Goal: Task Accomplishment & Management: Manage account settings

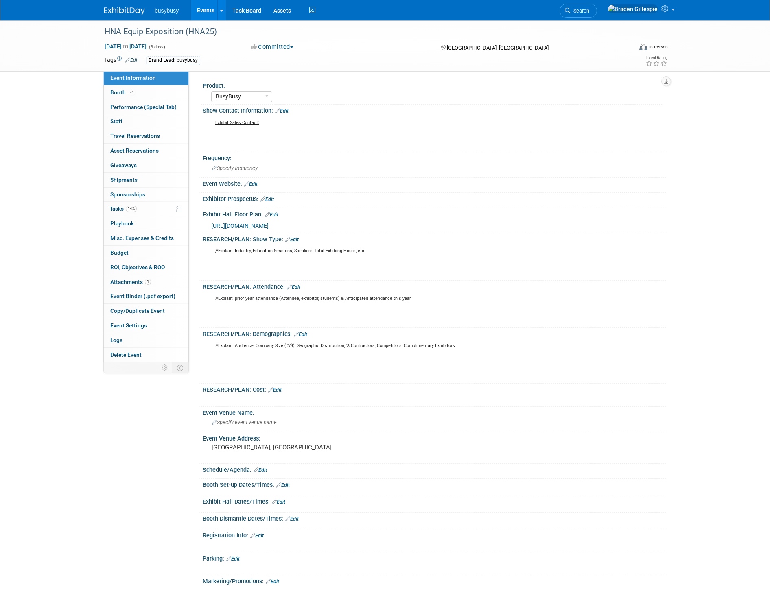
select select "BusyBusy"
click at [589, 10] on span "Search" at bounding box center [580, 11] width 19 height 6
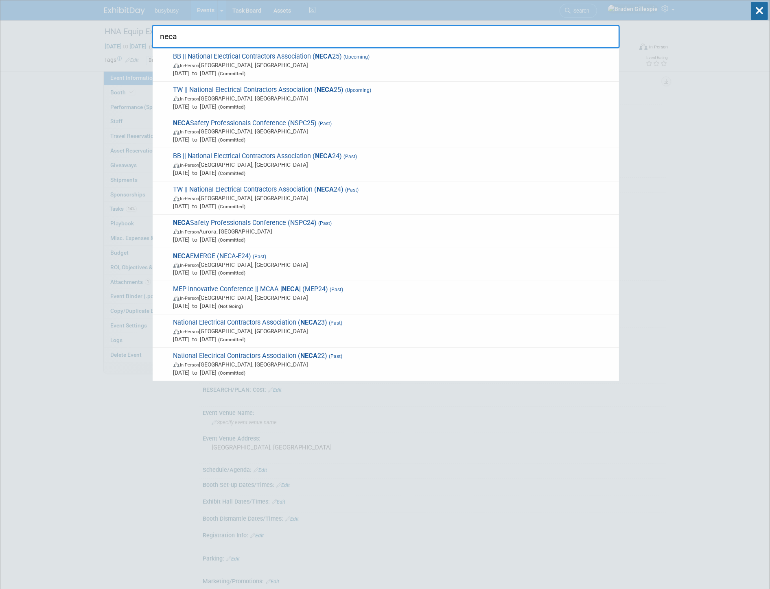
drag, startPoint x: 486, startPoint y: 39, endPoint x: 119, endPoint y: 29, distance: 367.8
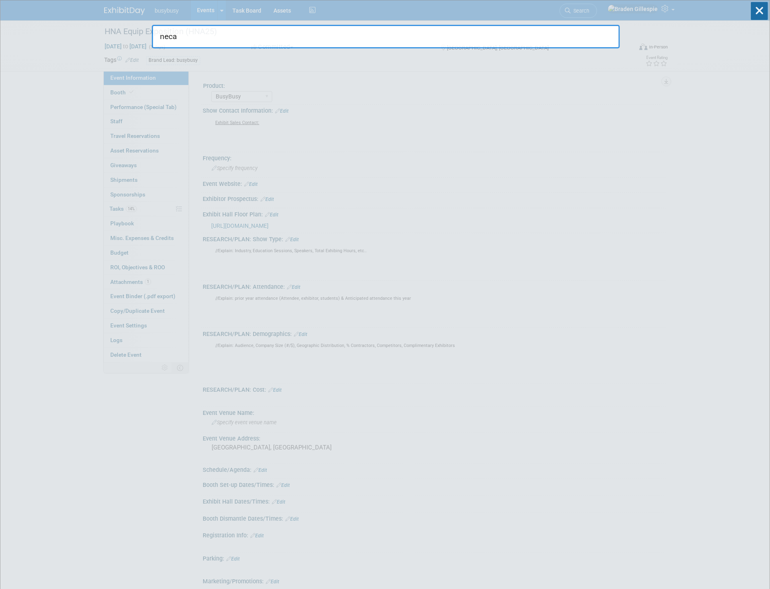
type input "t"
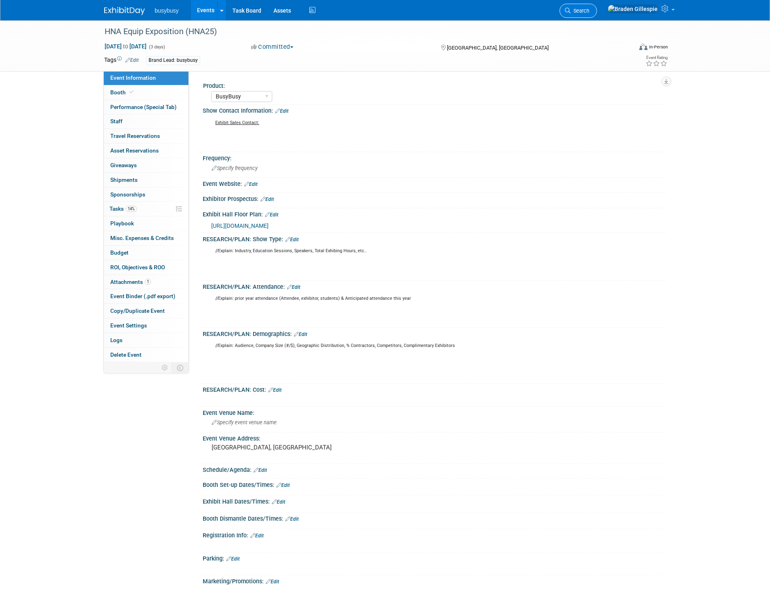
click at [589, 10] on span "Search" at bounding box center [580, 11] width 19 height 6
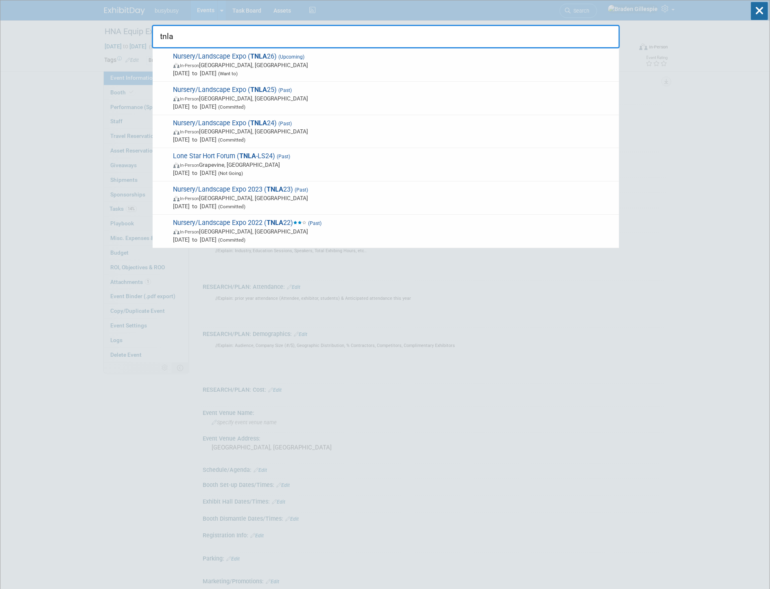
type input "tnla"
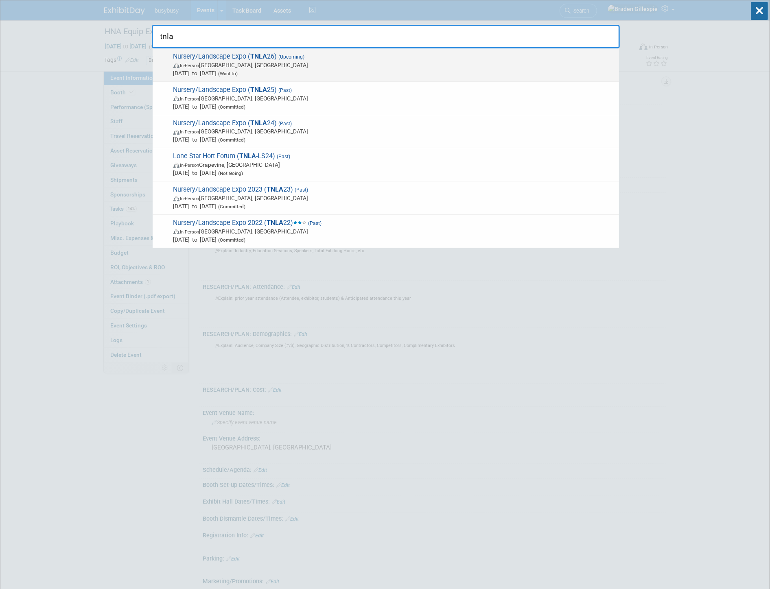
click at [294, 72] on span "Aug 12, 2026 to Aug 13, 2026 (Want to)" at bounding box center [394, 73] width 442 height 8
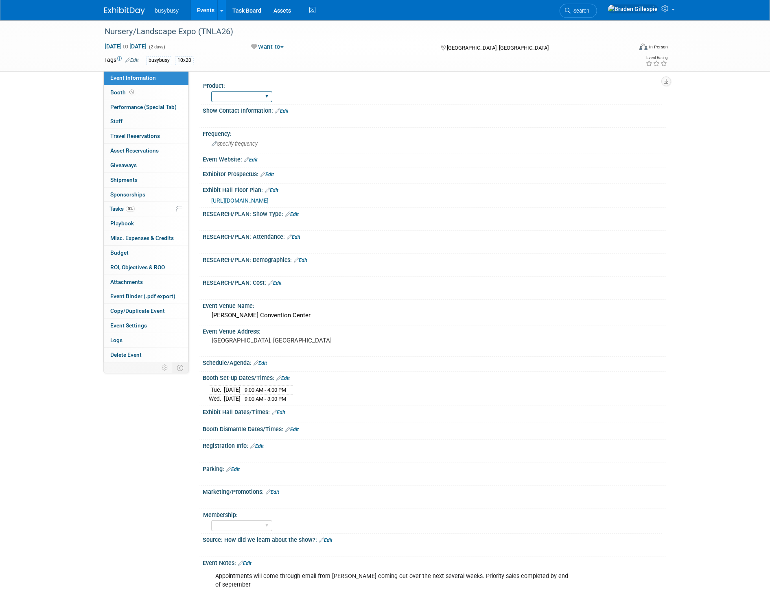
click at [221, 96] on select "AlignOps BusyBusy FleetWatcher SafetyReports ToolWatch" at bounding box center [241, 96] width 61 height 11
select select "BusyBusy"
click at [211, 91] on select "AlignOps BusyBusy FleetWatcher SafetyReports ToolWatch" at bounding box center [241, 96] width 61 height 11
click at [160, 95] on link "Booth" at bounding box center [146, 92] width 85 height 14
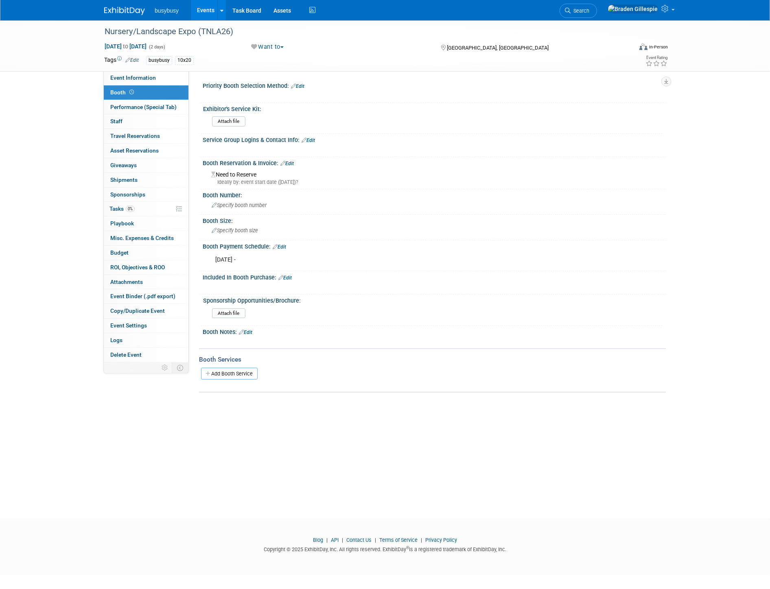
click at [284, 246] on link "Edit" at bounding box center [279, 247] width 13 height 6
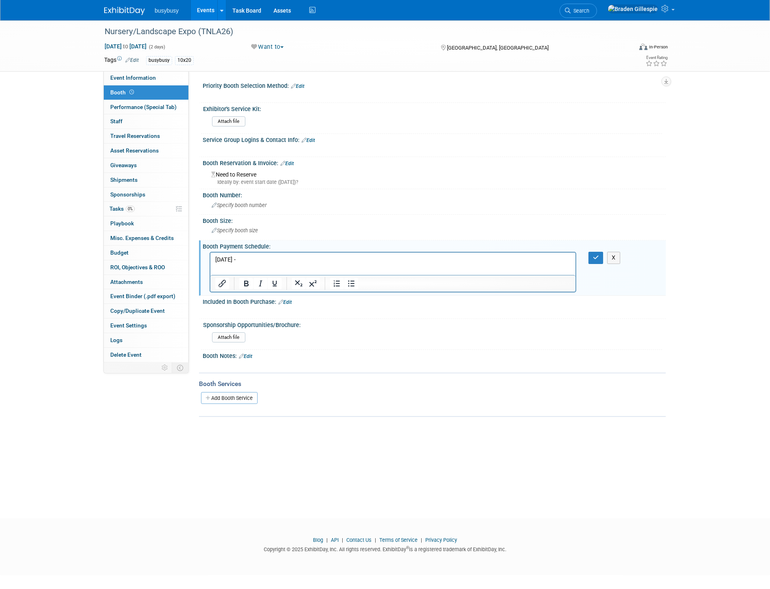
click at [274, 261] on p "9/3/25 -" at bounding box center [393, 260] width 356 height 8
click at [597, 252] on button "button" at bounding box center [596, 258] width 15 height 12
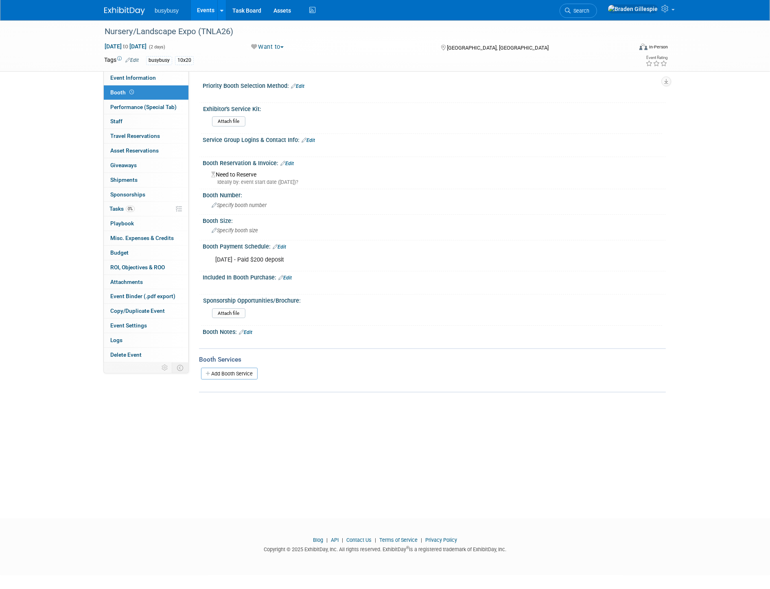
click at [283, 244] on link "Edit" at bounding box center [279, 247] width 13 height 6
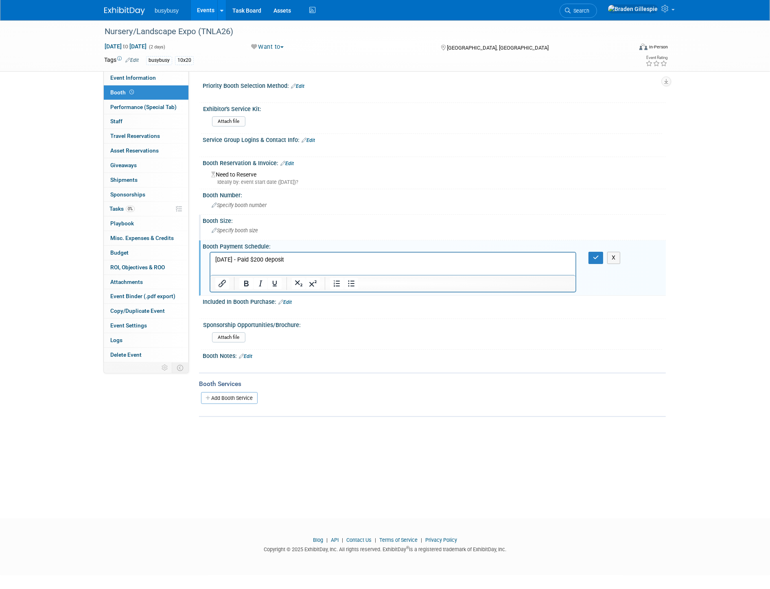
click at [265, 226] on div "Specify booth size" at bounding box center [434, 230] width 451 height 13
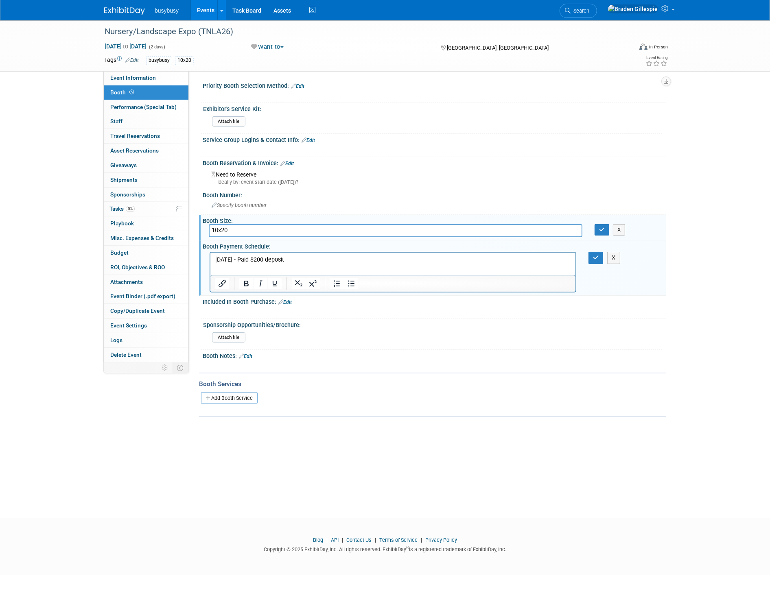
type input "10x20"
click at [299, 262] on p "9/3/25 - Paid $200 deposit" at bounding box center [393, 260] width 356 height 8
click at [601, 258] on button "button" at bounding box center [596, 258] width 15 height 12
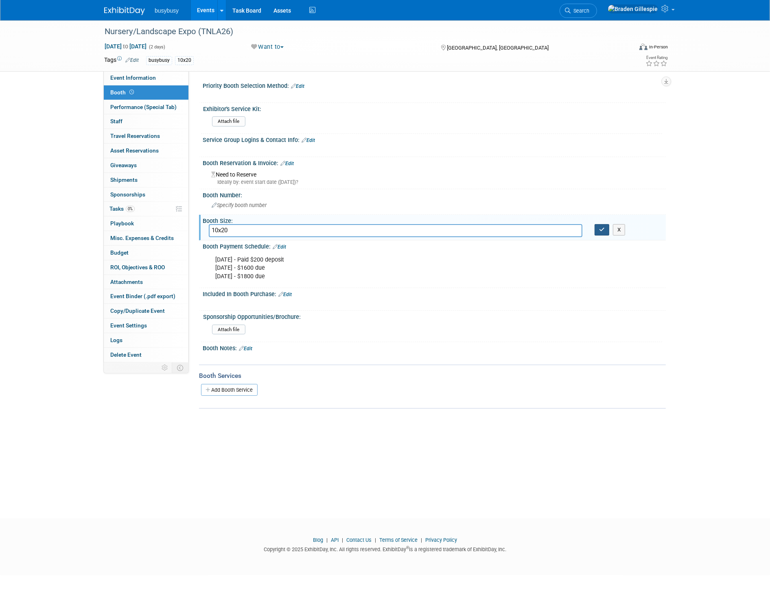
click at [604, 230] on button "button" at bounding box center [602, 229] width 15 height 11
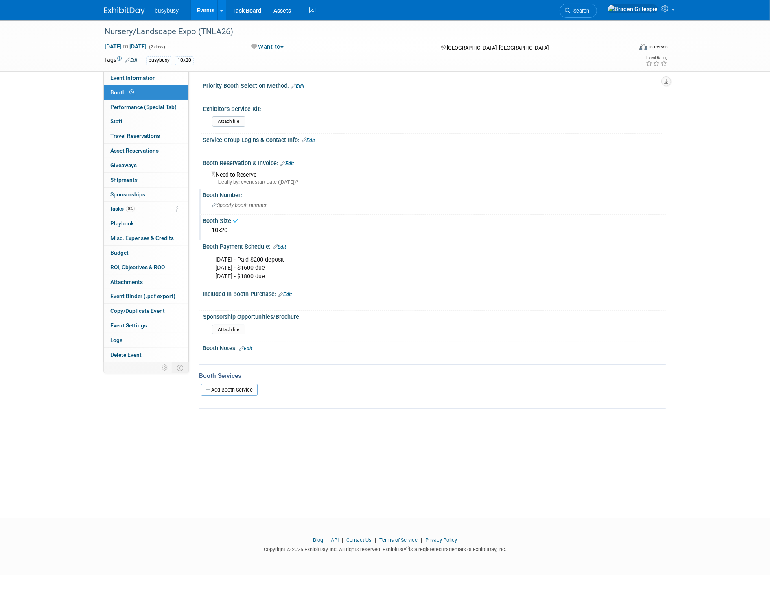
click at [517, 204] on div "Specify booth number" at bounding box center [434, 205] width 451 height 13
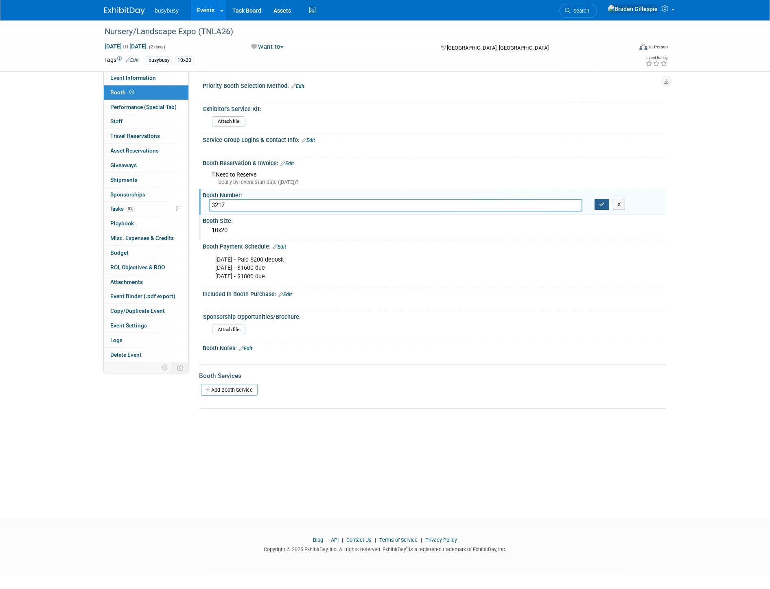
type input "3217"
click at [602, 205] on icon "button" at bounding box center [602, 204] width 6 height 5
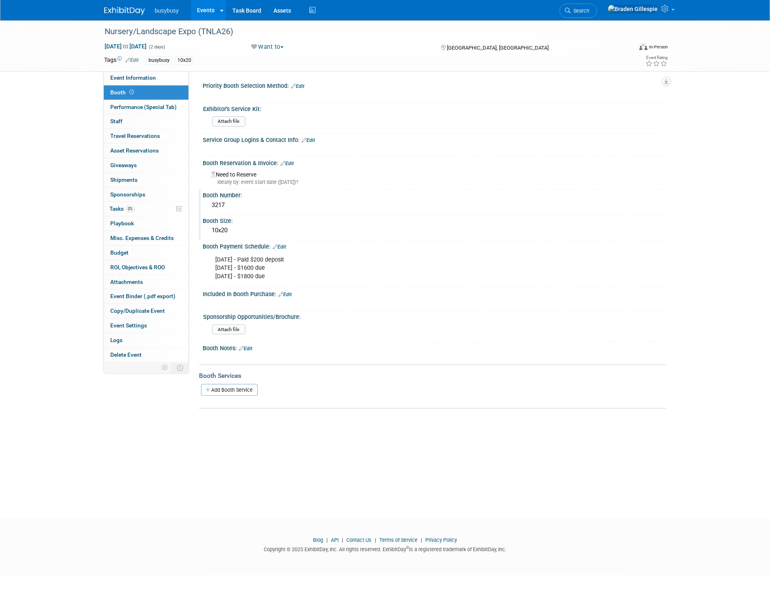
click at [261, 45] on button "Want to" at bounding box center [267, 47] width 39 height 9
click at [277, 60] on link "Committed" at bounding box center [288, 60] width 79 height 11
click at [294, 161] on link "Edit" at bounding box center [286, 164] width 13 height 6
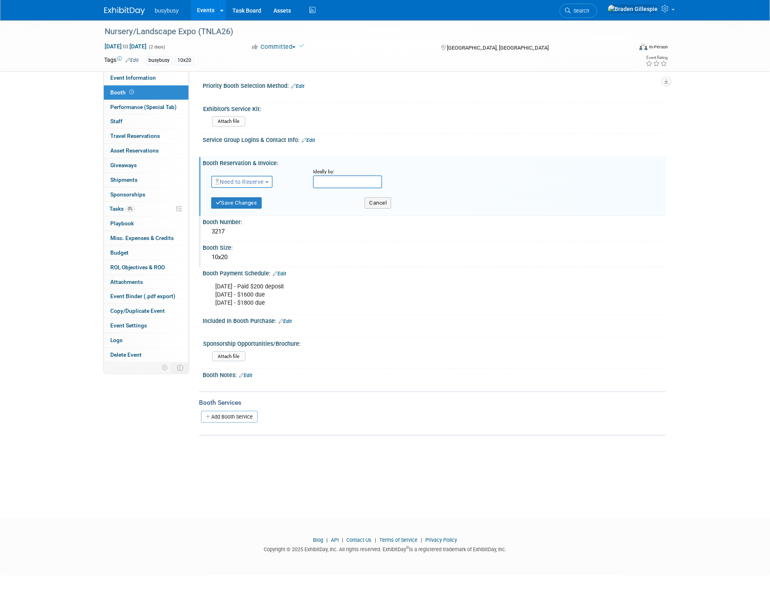
click at [259, 182] on span "Need to Reserve" at bounding box center [239, 182] width 48 height 7
click at [258, 204] on link "Reserved" at bounding box center [255, 207] width 87 height 11
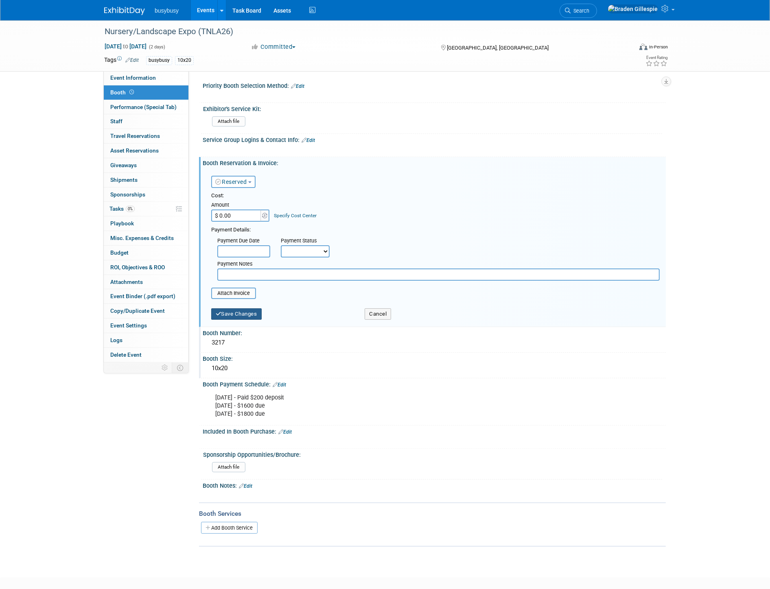
click at [248, 309] on button "Save Changes" at bounding box center [236, 314] width 50 height 11
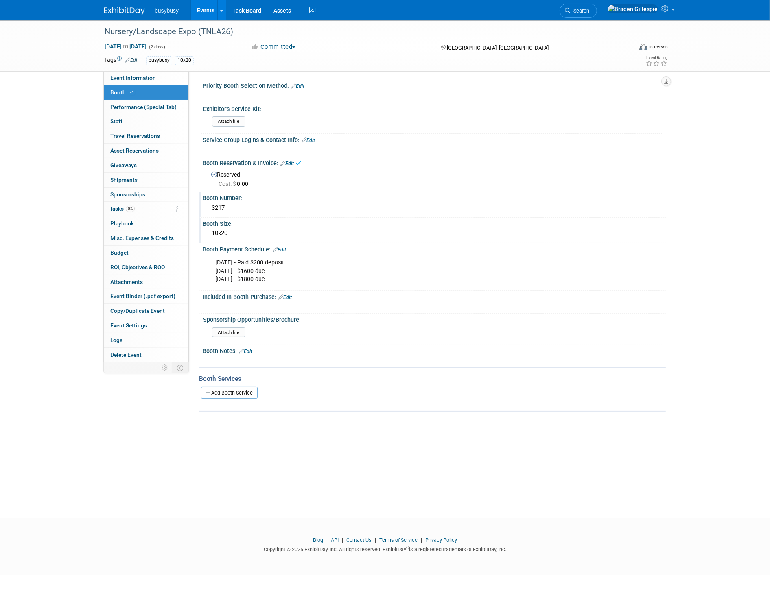
click at [129, 6] on link at bounding box center [129, 7] width 50 height 7
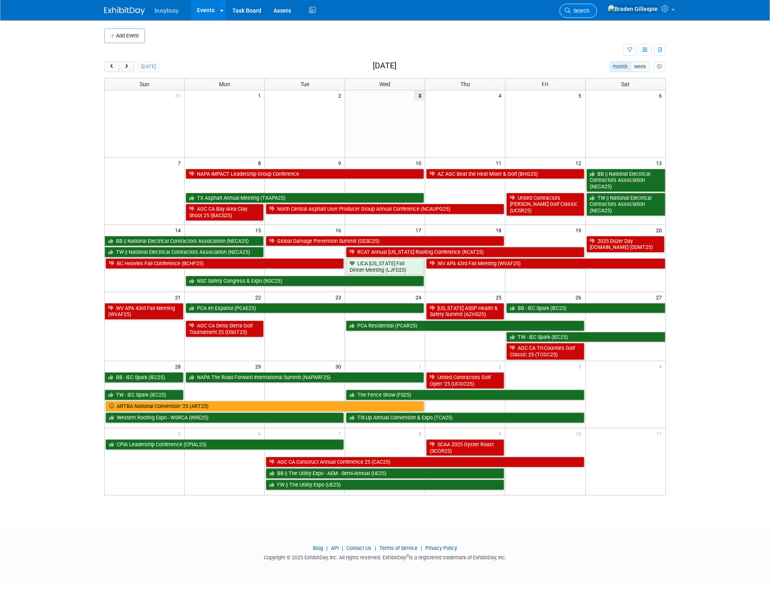
click at [589, 9] on span "Search" at bounding box center [580, 11] width 19 height 6
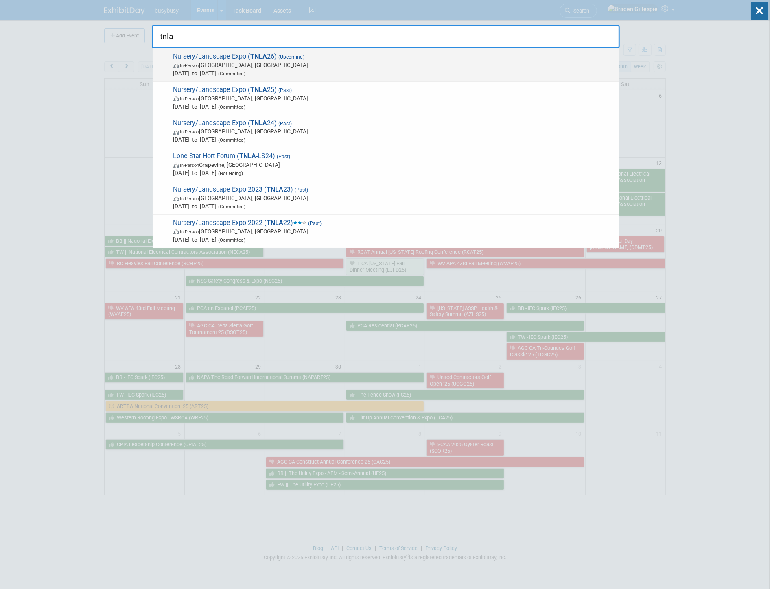
type input "tnla"
click at [559, 70] on span "Aug 12, 2026 to Aug 13, 2026 (Committed)" at bounding box center [394, 73] width 442 height 8
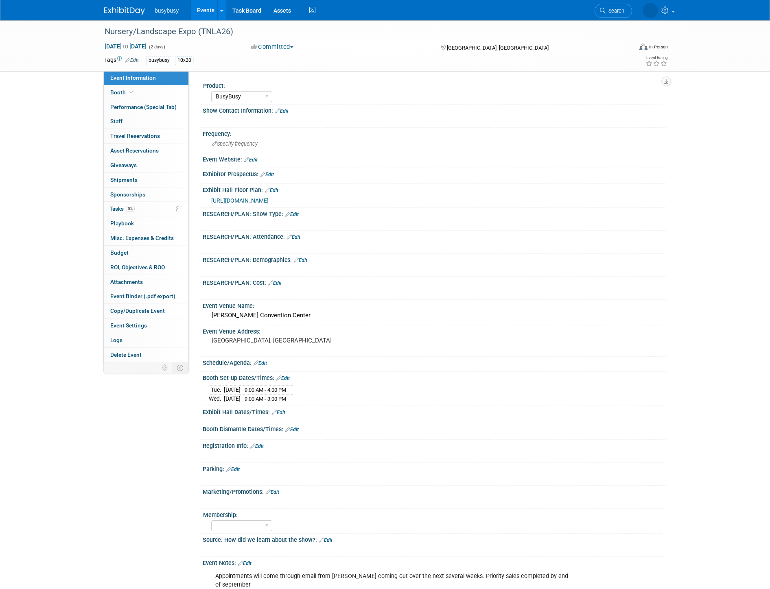
select select "BusyBusy"
click at [589, 12] on span "Search" at bounding box center [580, 11] width 19 height 6
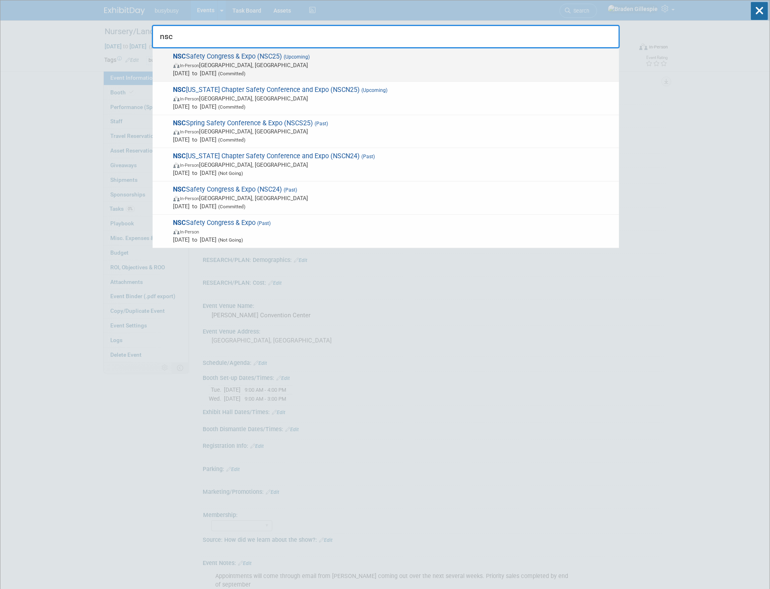
type input "nsc"
click at [404, 54] on span "NSC Safety Congress & Expo (NSC25) (Upcoming) In-Person Denver, CO Sep 15, 2025…" at bounding box center [393, 65] width 444 height 25
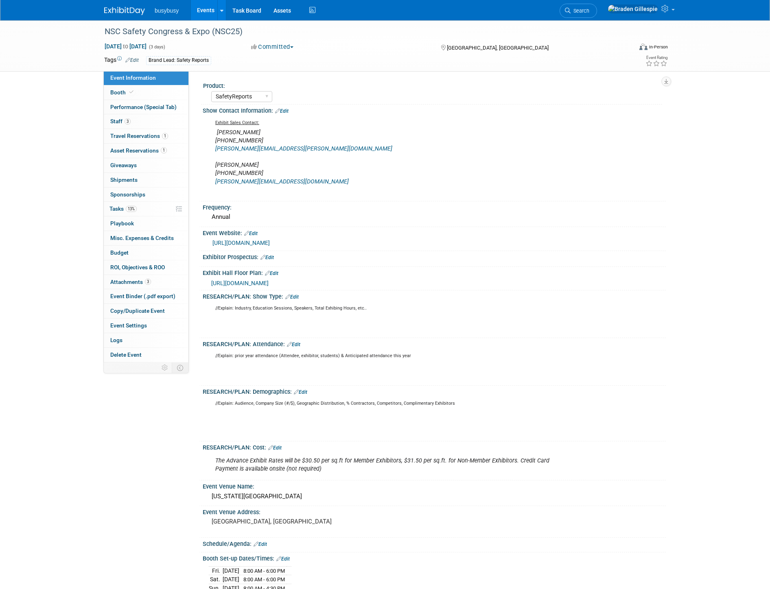
select select "SafetyReports"
click at [159, 92] on link "Booth" at bounding box center [146, 92] width 85 height 14
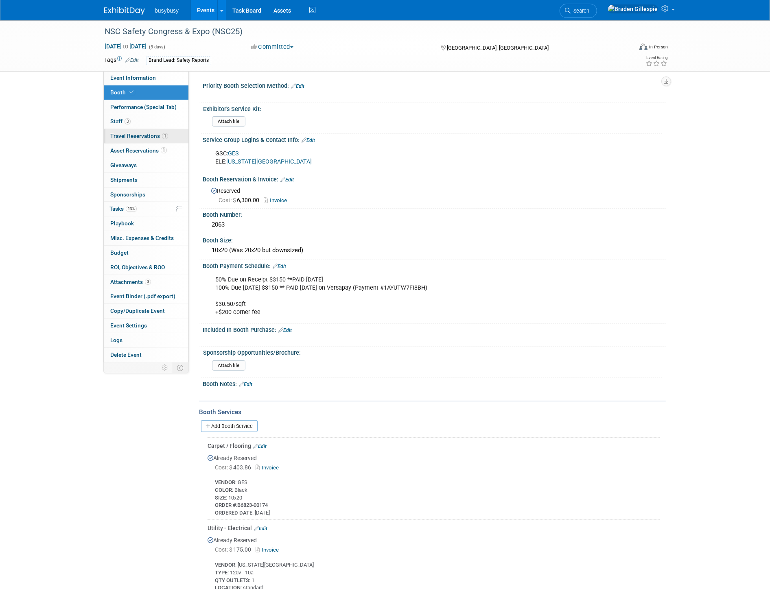
click at [167, 136] on span "1" at bounding box center [165, 136] width 6 height 6
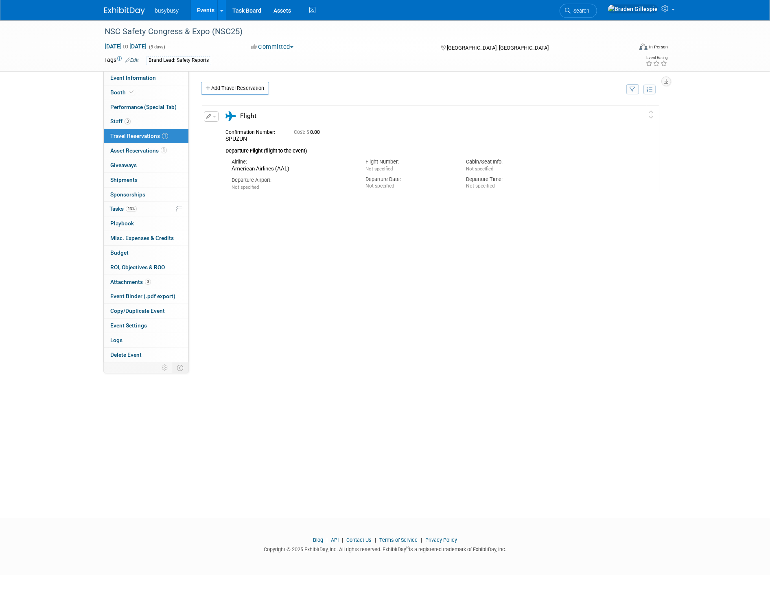
click at [212, 115] on button "button" at bounding box center [211, 117] width 15 height 10
click at [230, 131] on button "Edit Reservation" at bounding box center [238, 131] width 69 height 12
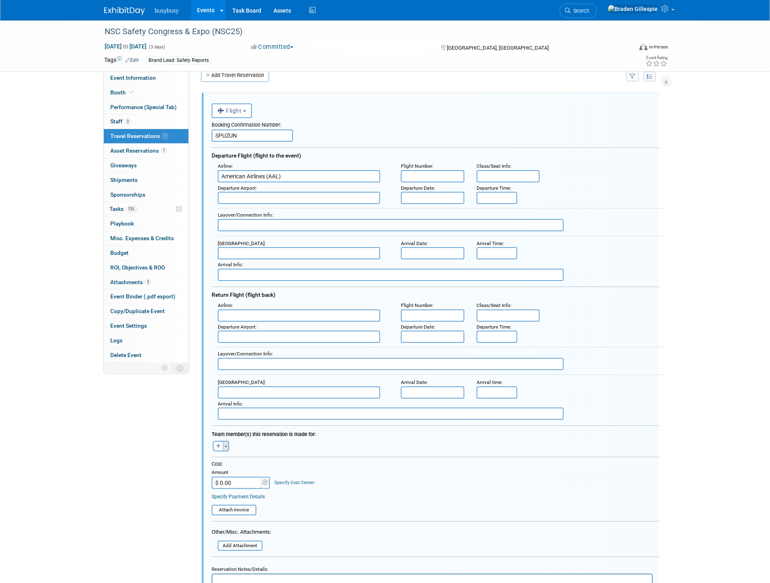
click at [223, 441] on button "Toggle Dropdown" at bounding box center [226, 446] width 6 height 11
click at [262, 528] on label "[PERSON_NAME]" at bounding box center [268, 535] width 101 height 15
click at [336, 194] on input "text" at bounding box center [299, 198] width 162 height 12
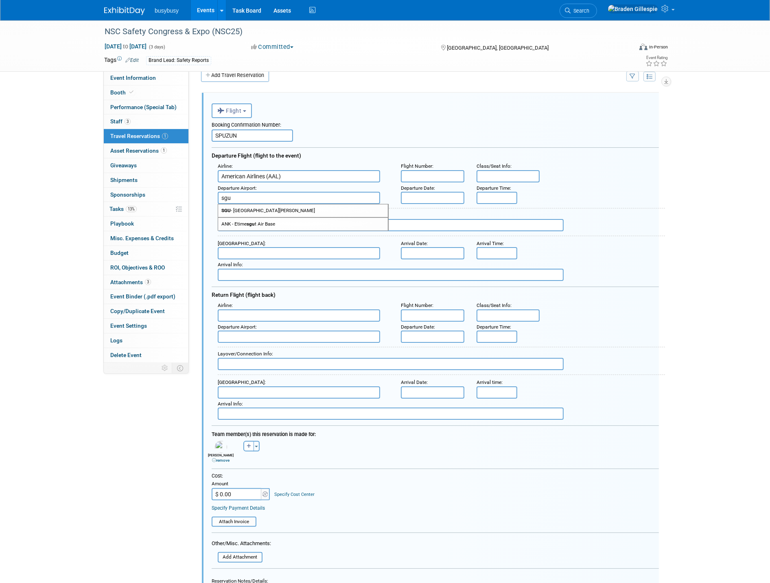
click at [314, 207] on span "SGU - [GEOGRAPHIC_DATA][PERSON_NAME]" at bounding box center [303, 210] width 170 height 13
type input "SGU - [GEOGRAPHIC_DATA][PERSON_NAME]"
click at [311, 252] on input "text" at bounding box center [299, 253] width 162 height 12
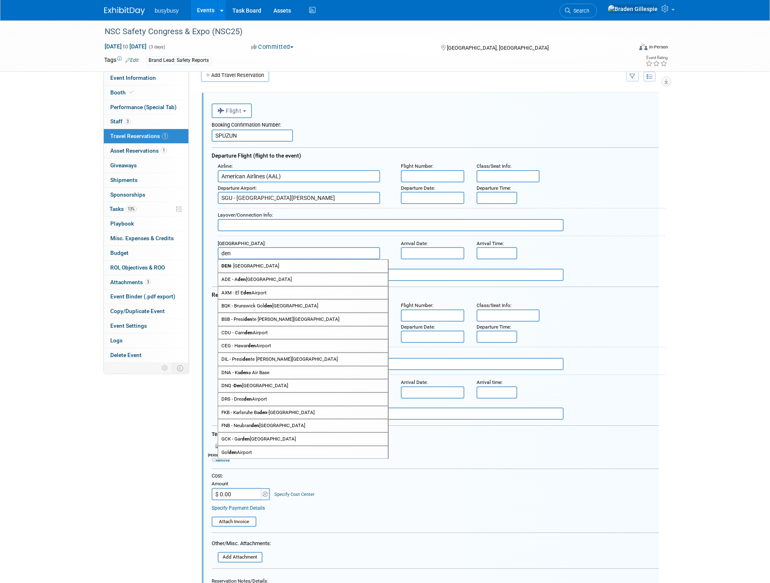
click at [304, 265] on span "DEN - [GEOGRAPHIC_DATA]" at bounding box center [303, 266] width 170 height 13
type input "DEN - [GEOGRAPHIC_DATA]"
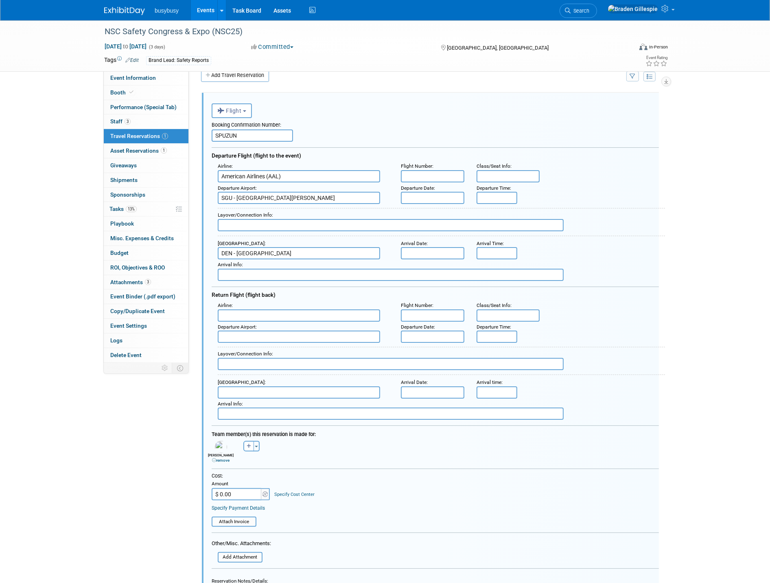
click at [450, 195] on input "text" at bounding box center [433, 198] width 64 height 12
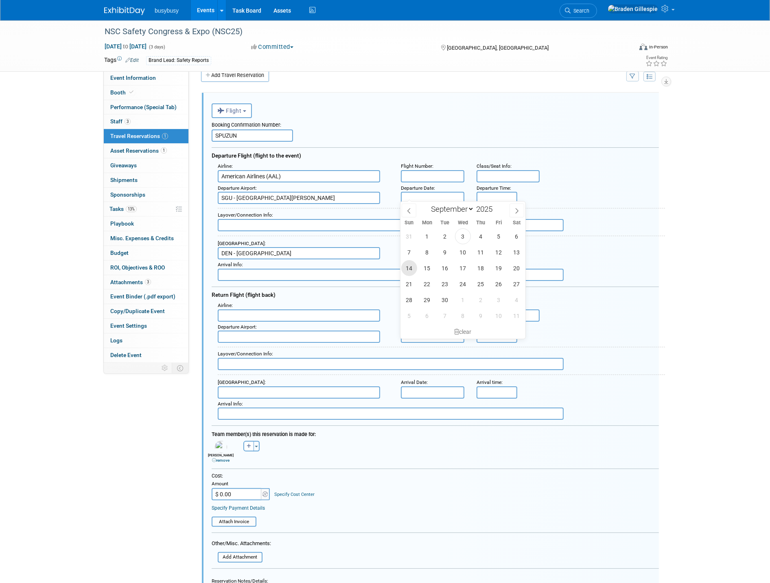
click at [404, 267] on span "14" at bounding box center [409, 268] width 16 height 16
type input "[DATE]"
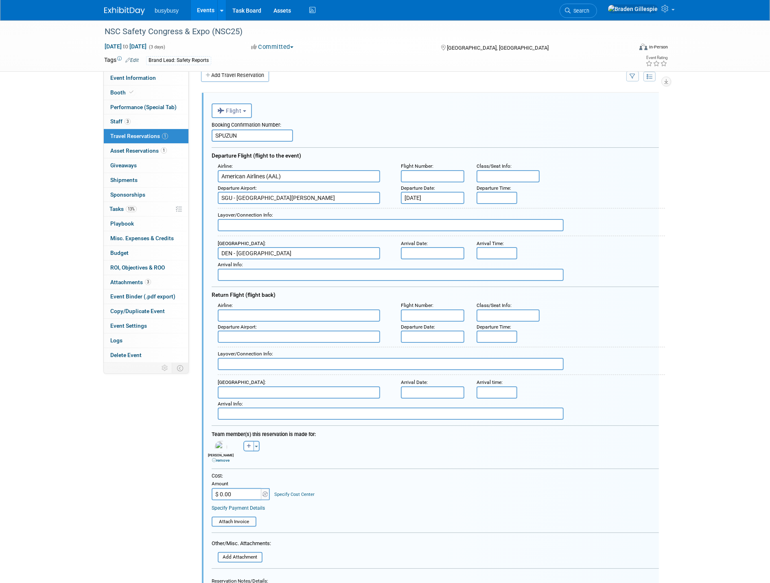
click at [428, 251] on input "text" at bounding box center [433, 253] width 64 height 12
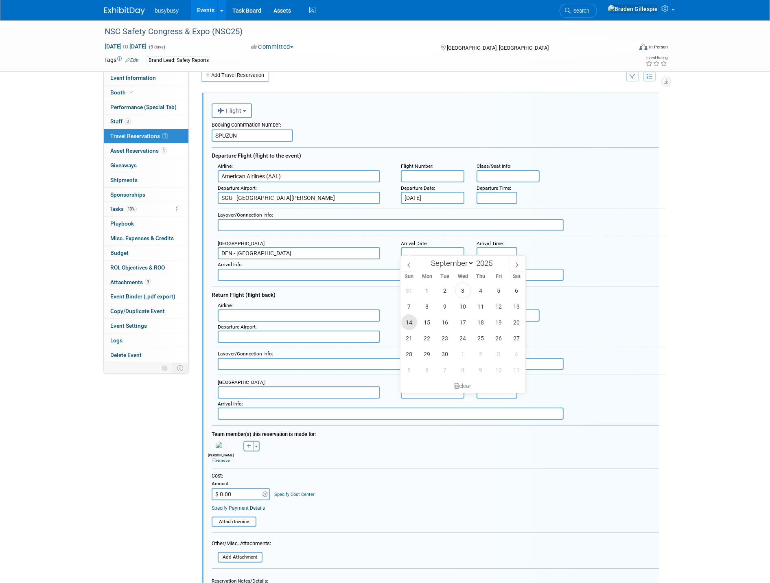
click at [408, 326] on span "14" at bounding box center [409, 322] width 16 height 16
type input "[DATE]"
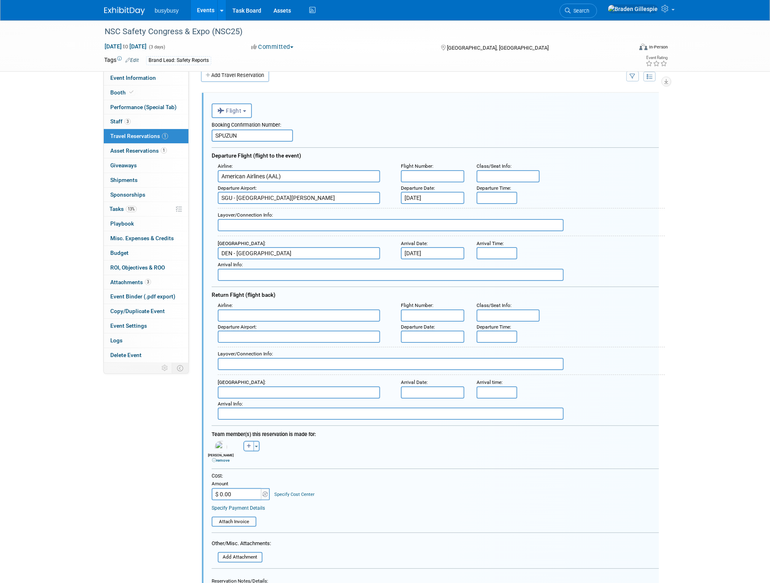
click at [330, 222] on input "text" at bounding box center [391, 225] width 346 height 12
type input "PHX - 50m"
click at [506, 196] on input "8:00 AM" at bounding box center [497, 198] width 41 height 12
drag, startPoint x: 509, startPoint y: 196, endPoint x: 424, endPoint y: 199, distance: 85.2
click at [424, 199] on div "Departure Airport : [GEOGRAPHIC_DATA][PERSON_NAME] Departure Date : [DATE] Depa…" at bounding box center [438, 194] width 453 height 22
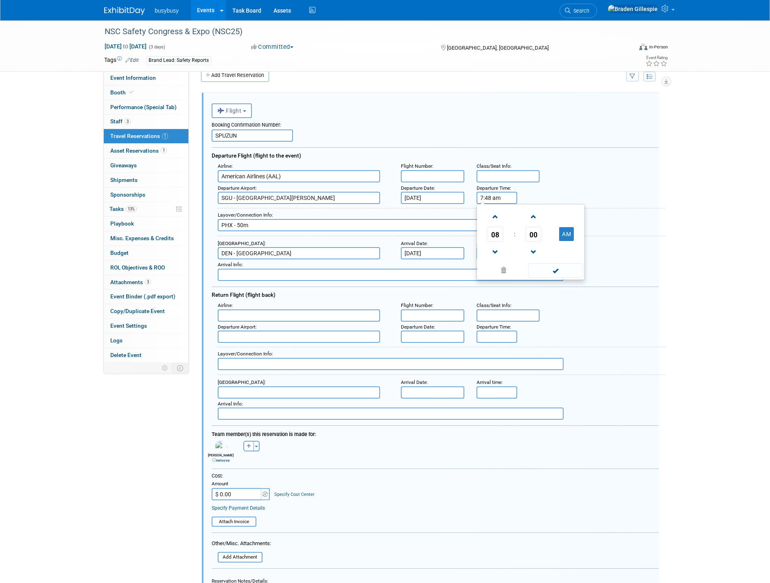
type input "7:48 AM"
click at [506, 251] on input "8:00 AM" at bounding box center [497, 253] width 41 height 12
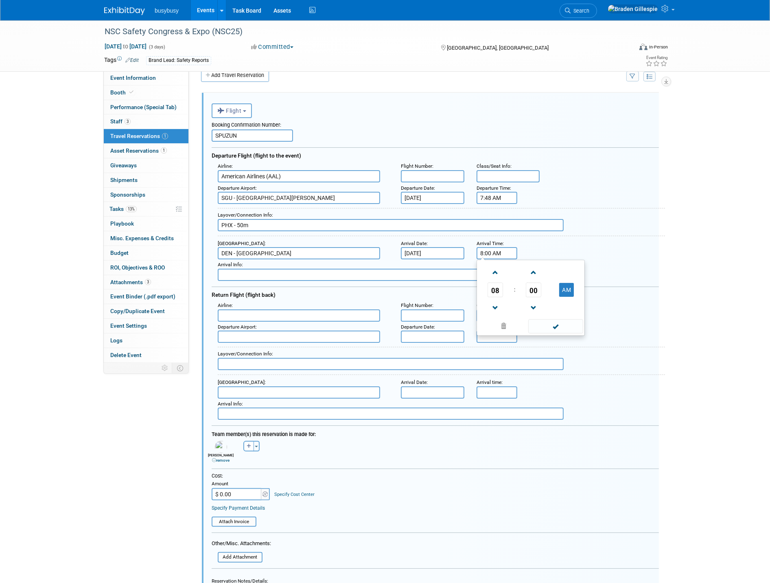
drag, startPoint x: 506, startPoint y: 250, endPoint x: 447, endPoint y: 249, distance: 59.0
click at [447, 249] on div "Arrival Airport : [GEOGRAPHIC_DATA] Arrival Date : [DATE] Arrival Time : 8:00 A…" at bounding box center [438, 249] width 453 height 22
type input "11:29 AM"
drag, startPoint x: 450, startPoint y: 176, endPoint x: 458, endPoint y: 177, distance: 7.9
click at [454, 177] on input "text" at bounding box center [433, 176] width 64 height 12
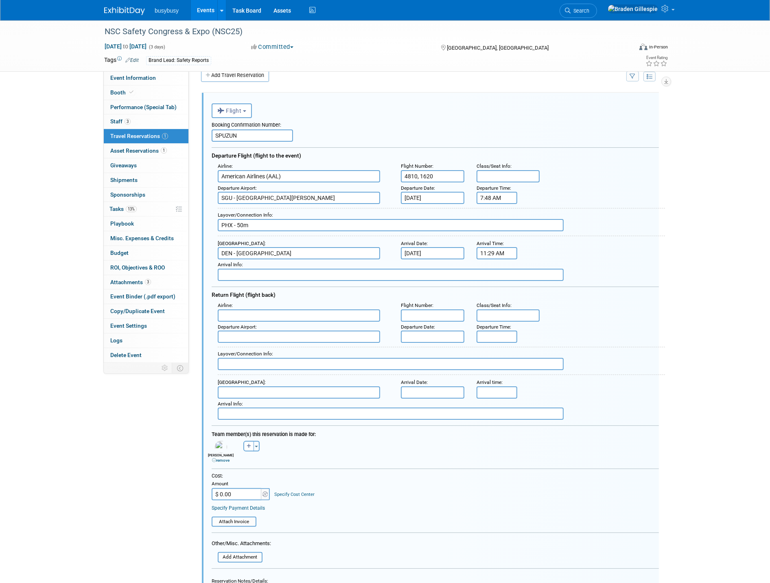
type input "4810, 1620"
click at [485, 175] on input "text" at bounding box center [509, 176] width 64 height 12
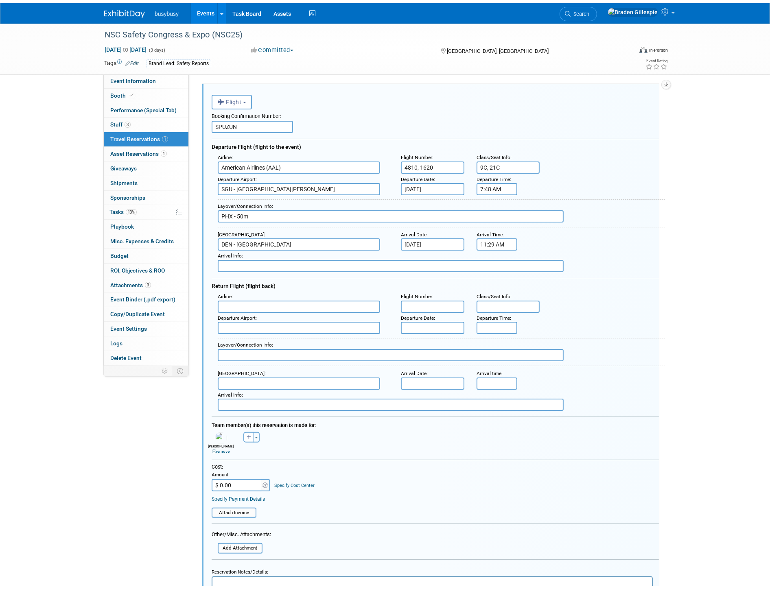
scroll to position [58, 0]
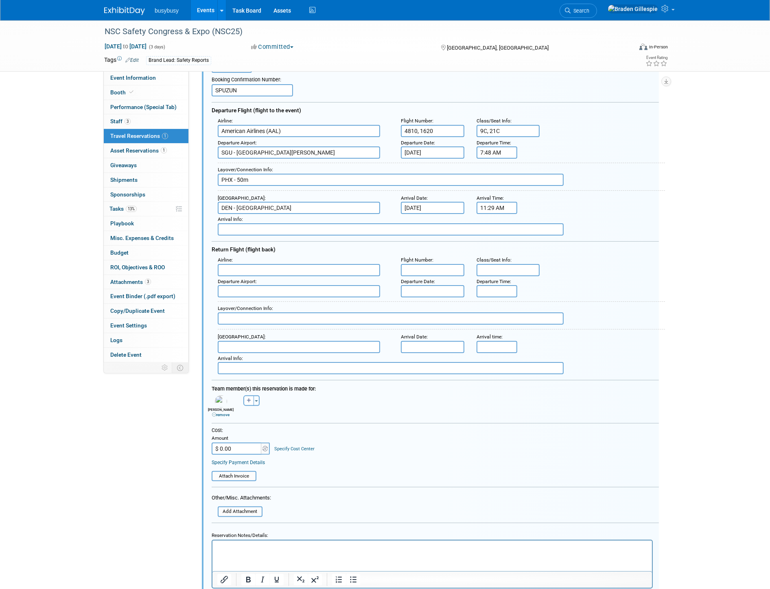
type input "9C, 21C"
click at [261, 552] on html at bounding box center [432, 546] width 440 height 11
click at [249, 472] on input "file" at bounding box center [207, 476] width 97 height 9
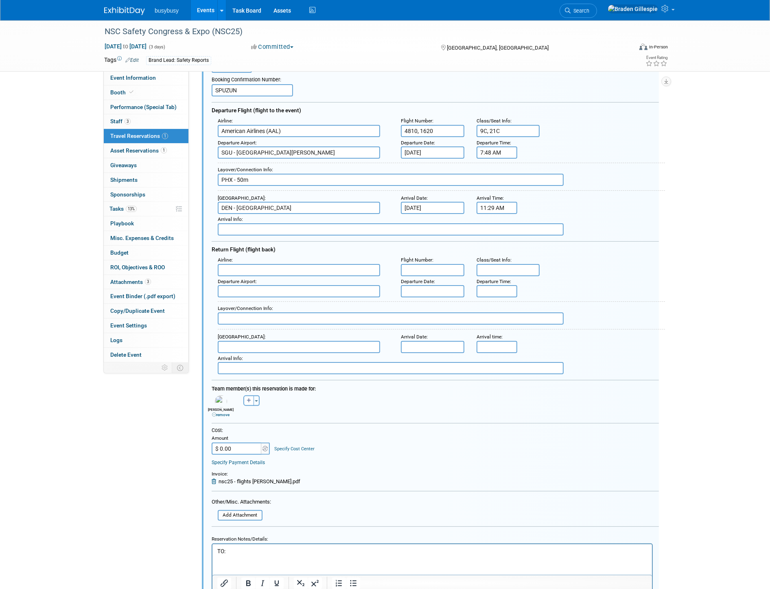
click at [289, 555] on html "TO:" at bounding box center [432, 549] width 440 height 11
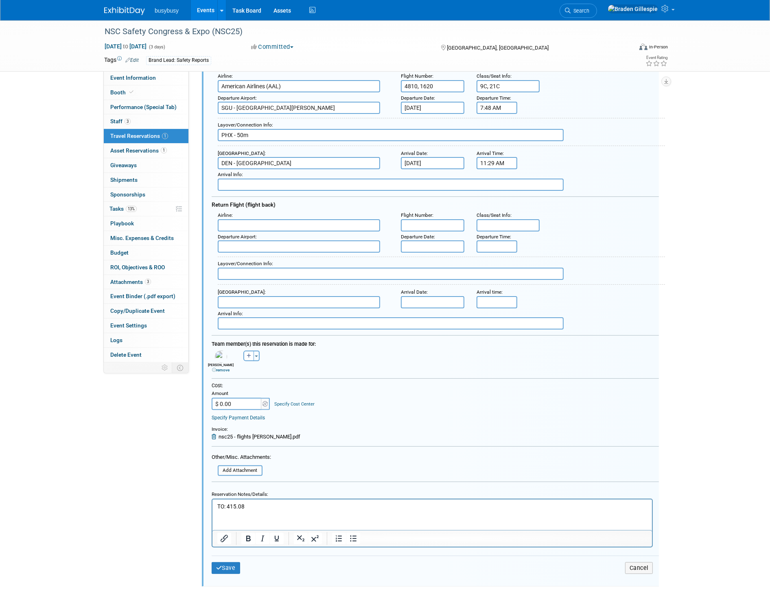
scroll to position [103, 0]
click at [230, 562] on button "Save" at bounding box center [226, 568] width 28 height 12
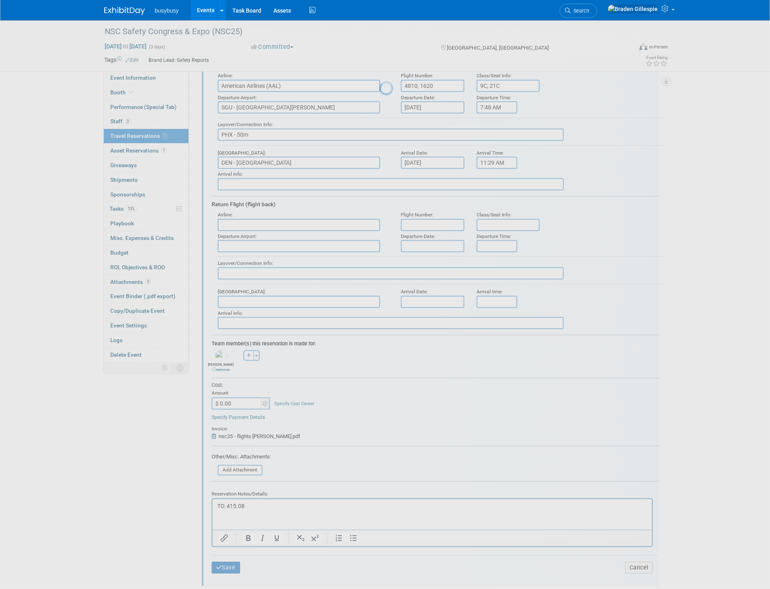
scroll to position [0, 0]
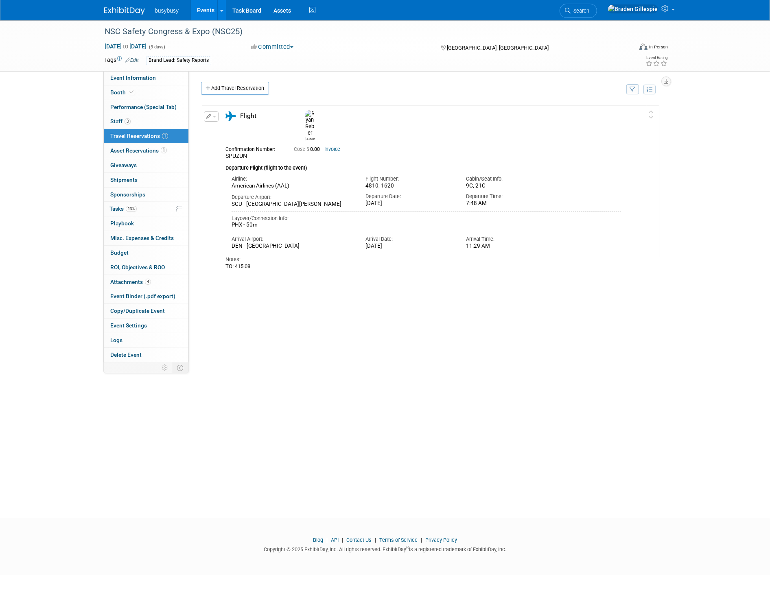
click at [214, 114] on button "button" at bounding box center [211, 117] width 15 height 10
click at [232, 135] on button "Edit Reservation" at bounding box center [238, 131] width 69 height 12
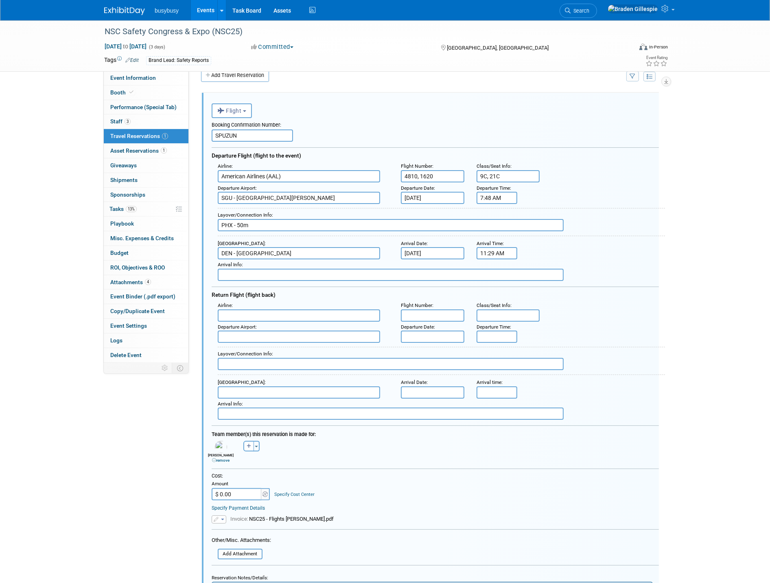
click at [267, 311] on input "text" at bounding box center [299, 315] width 162 height 12
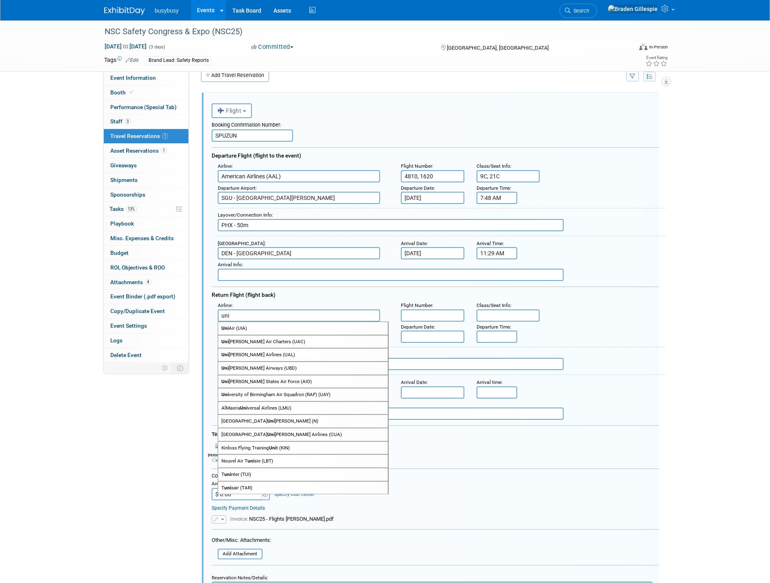
click at [266, 336] on span "Uni [PERSON_NAME] Air Charters (UAC)" at bounding box center [303, 341] width 170 height 13
type input "United Air Charters (UAC)"
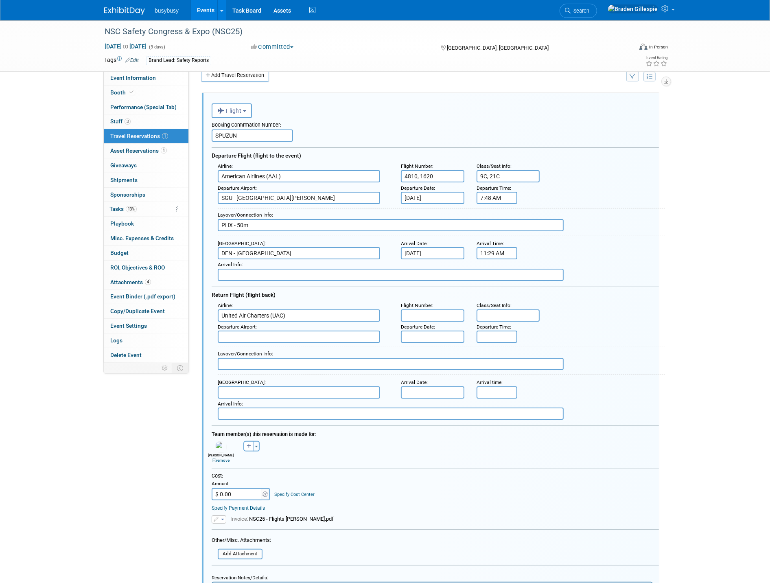
click at [264, 331] on input "text" at bounding box center [299, 337] width 162 height 12
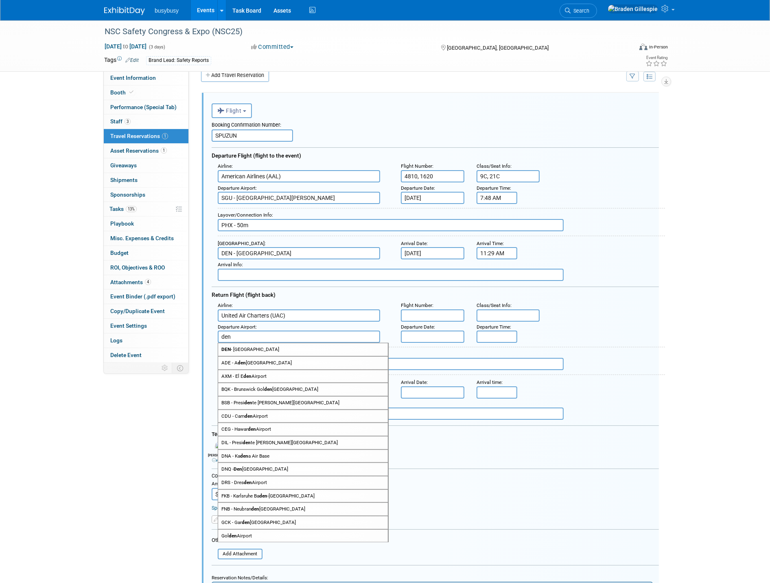
click at [268, 345] on span "DEN - [GEOGRAPHIC_DATA]" at bounding box center [303, 349] width 170 height 13
type input "DEN - [GEOGRAPHIC_DATA]"
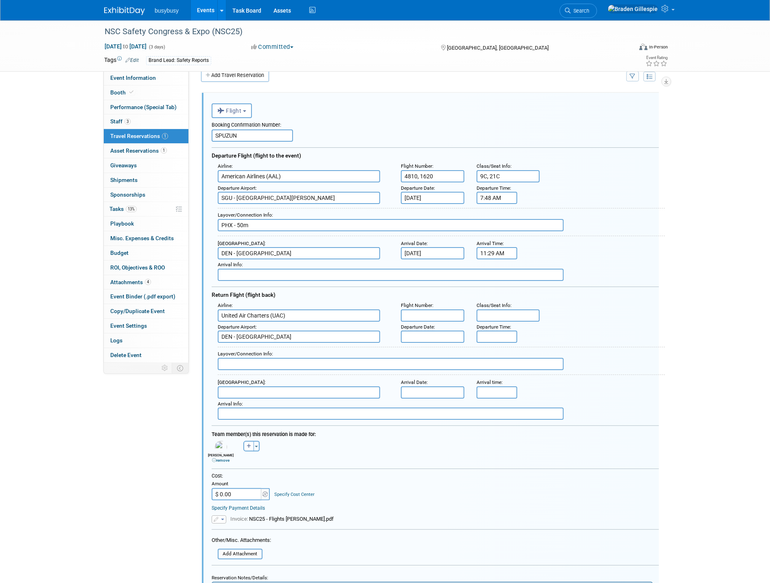
click at [270, 399] on div "Arrival Info :" at bounding box center [438, 410] width 453 height 22
click at [270, 386] on input "text" at bounding box center [299, 392] width 162 height 12
click at [271, 399] on span "SGU - [GEOGRAPHIC_DATA][PERSON_NAME]" at bounding box center [303, 405] width 170 height 13
type input "SGU - [GEOGRAPHIC_DATA][PERSON_NAME]"
click at [275, 358] on input "text" at bounding box center [391, 364] width 346 height 12
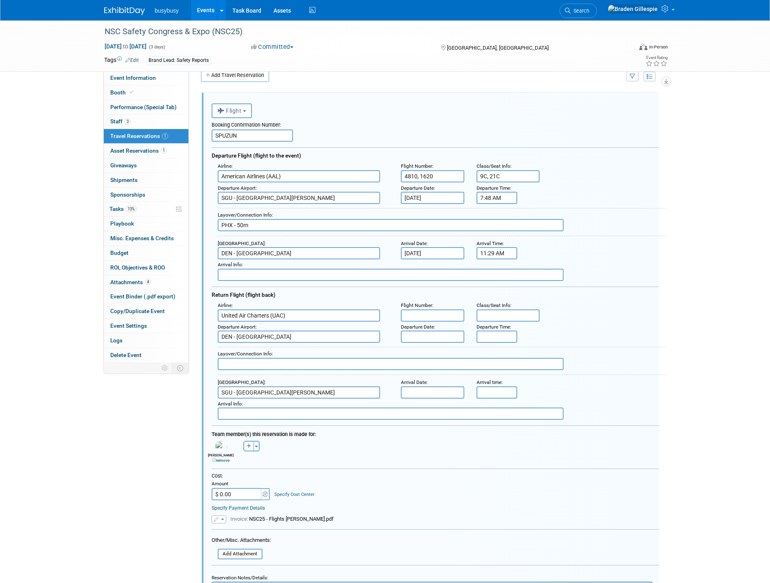
click at [253, 139] on input "SPUZUN" at bounding box center [252, 135] width 81 height 12
paste input "LUQ24037"
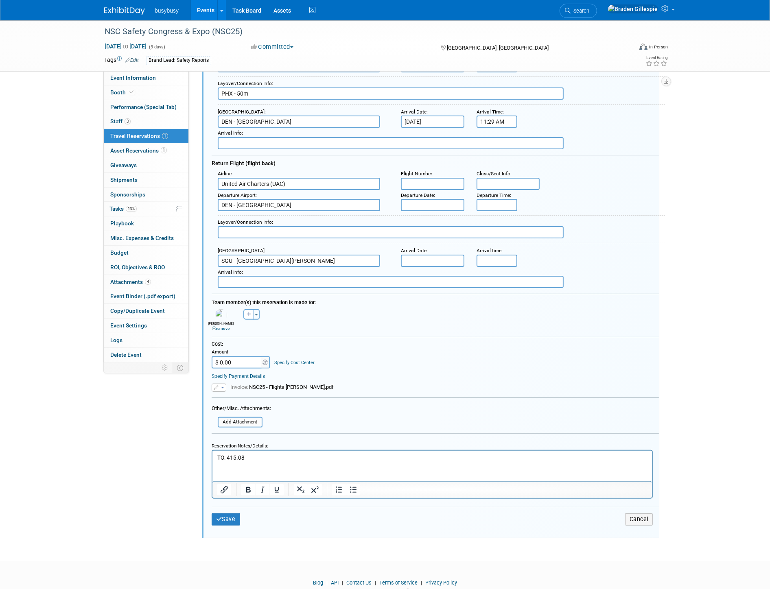
scroll to position [149, 0]
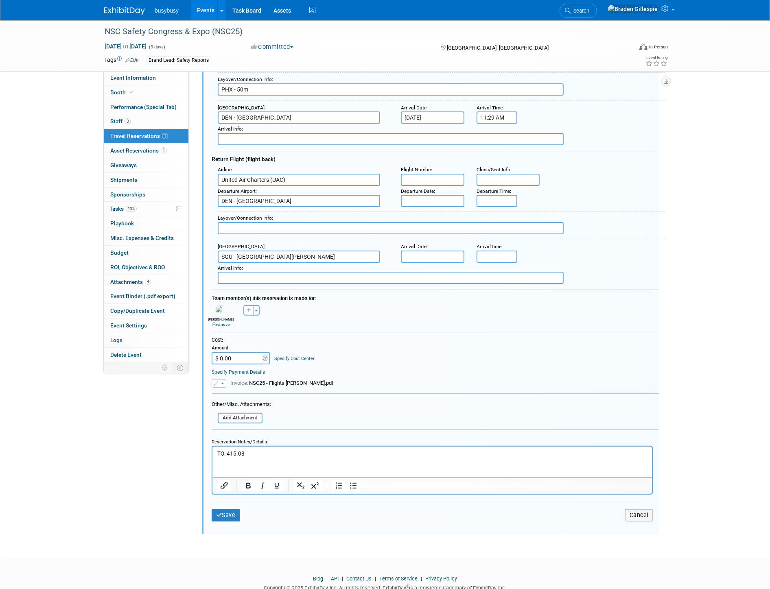
type input "SPUZUN, LUQ24037"
click at [261, 456] on p "TO: 415.08" at bounding box center [432, 454] width 430 height 8
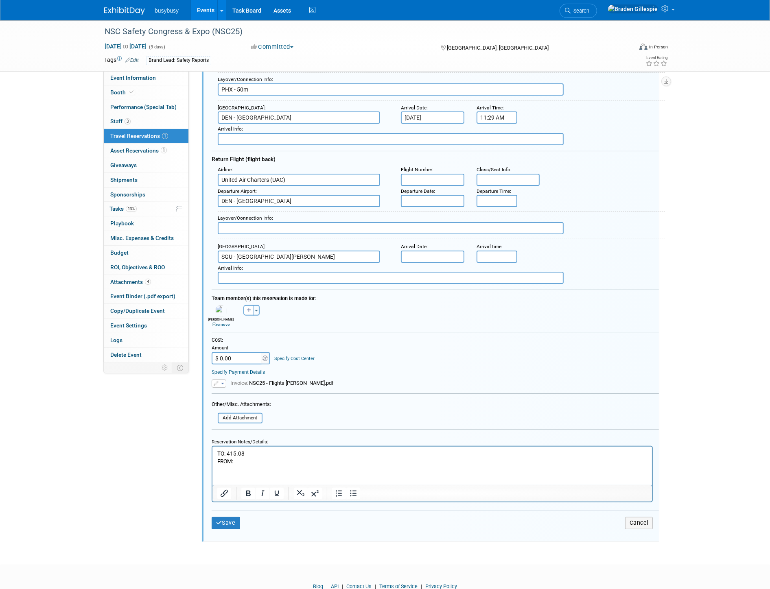
click at [495, 174] on input "text" at bounding box center [509, 180] width 64 height 12
type input "12B"
click at [319, 222] on input "text" at bounding box center [391, 228] width 346 height 12
type input "Nonstop 1h 51m"
click at [506, 195] on input "5:00 PM" at bounding box center [497, 201] width 41 height 12
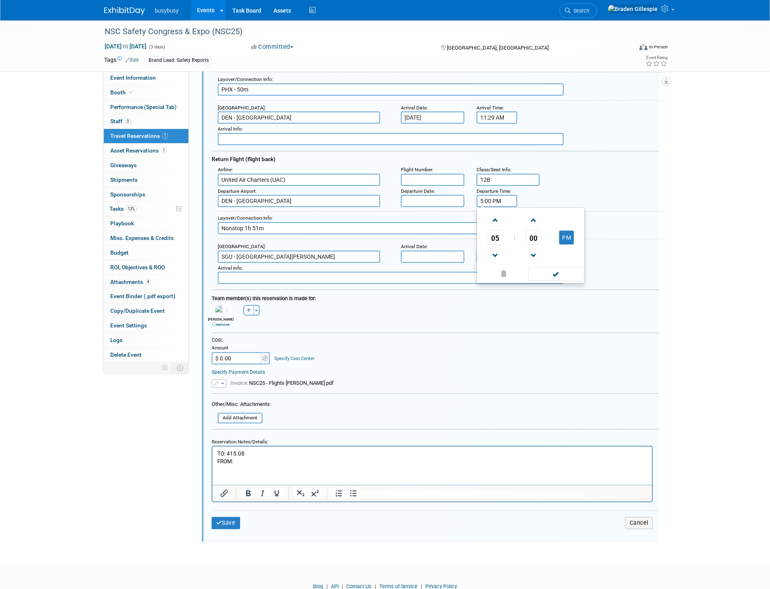
drag, startPoint x: 506, startPoint y: 196, endPoint x: 449, endPoint y: 190, distance: 57.7
click at [452, 192] on div "Departure Airport : [GEOGRAPHIC_DATA] Departure Date : Departure Time : 5:00 PM…" at bounding box center [438, 197] width 453 height 22
type input "9:03 PM"
click at [513, 251] on input "5:00 PM" at bounding box center [497, 257] width 41 height 12
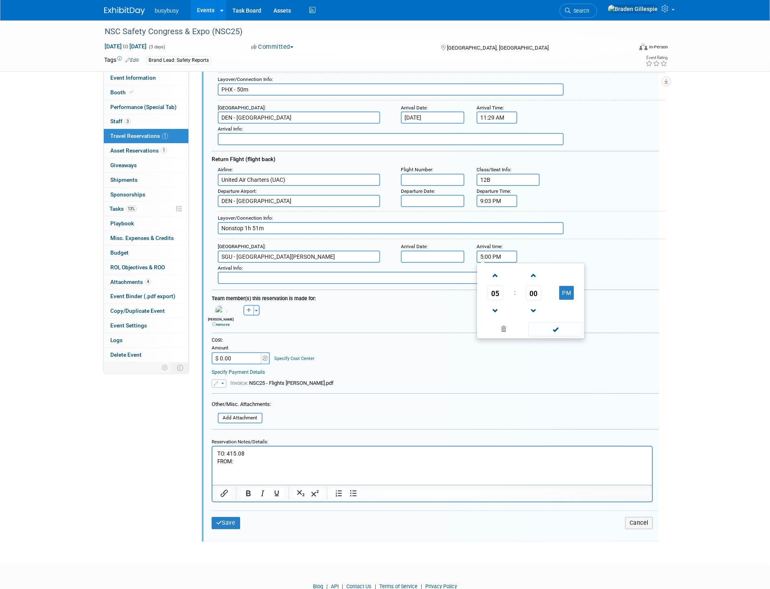
drag, startPoint x: 513, startPoint y: 249, endPoint x: 449, endPoint y: 250, distance: 64.3
click at [449, 250] on div "Arrival Airport : [GEOGRAPHIC_DATA][PERSON_NAME] Arrival Date : Arrival time : …" at bounding box center [438, 252] width 453 height 22
type input "10:54 PM"
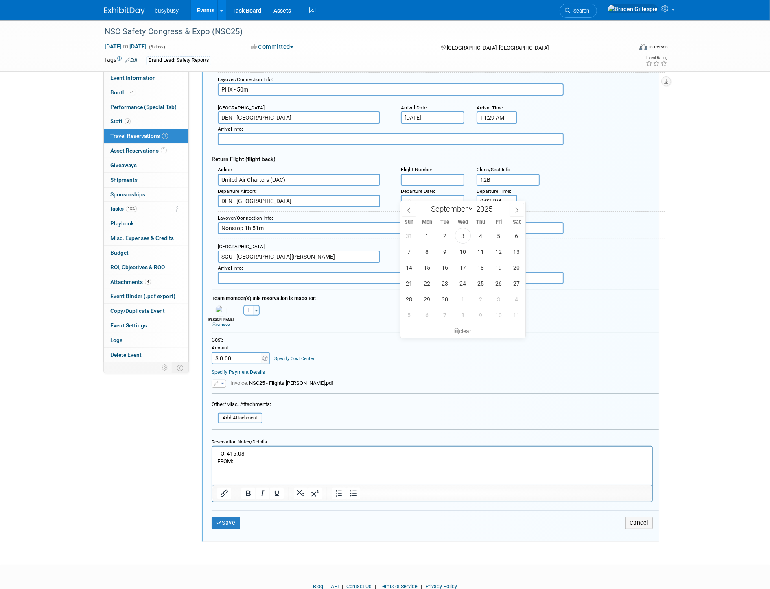
click at [454, 195] on input "text" at bounding box center [433, 201] width 64 height 12
click at [465, 271] on span "17" at bounding box center [463, 268] width 16 height 16
type input "[DATE]"
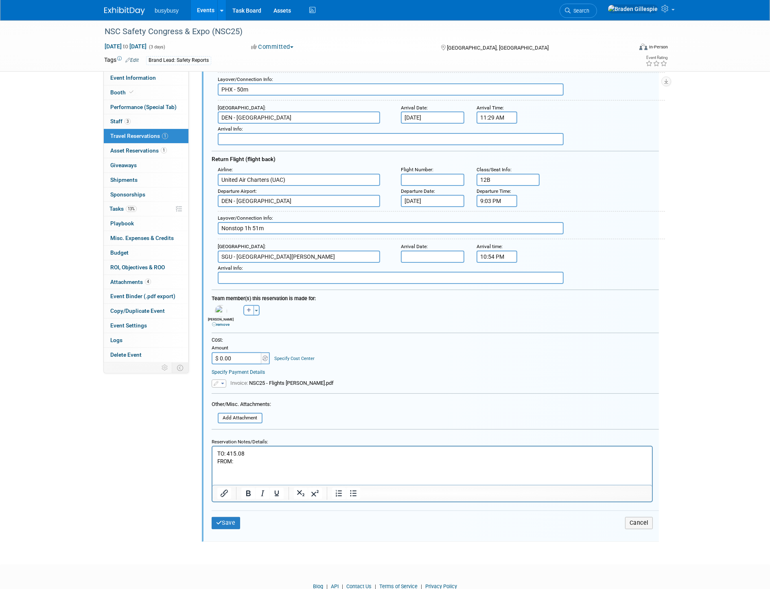
click at [440, 251] on input "text" at bounding box center [433, 257] width 64 height 12
click at [465, 322] on span "17" at bounding box center [463, 322] width 16 height 16
type input "[DATE]"
click at [447, 116] on input "[DATE]" at bounding box center [433, 118] width 64 height 12
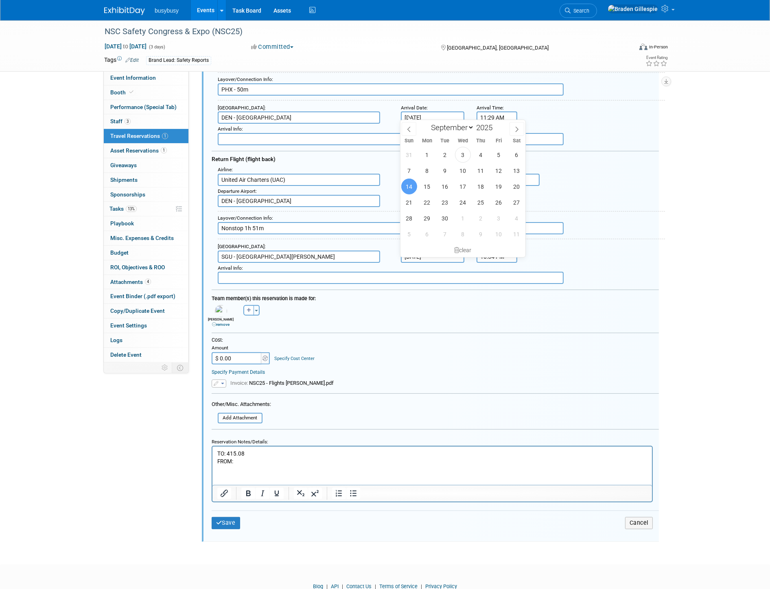
click at [446, 115] on input "[DATE]" at bounding box center [433, 118] width 64 height 12
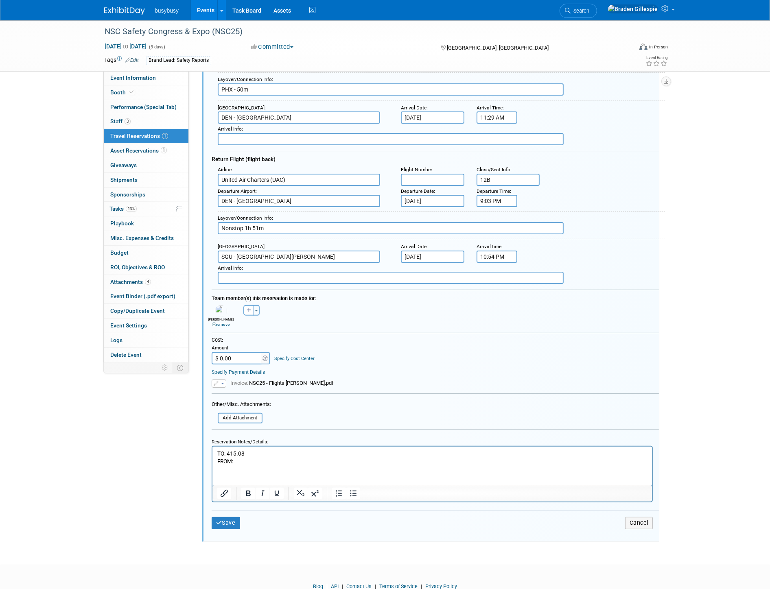
click at [633, 241] on div "Arrival Airport : [GEOGRAPHIC_DATA][PERSON_NAME] Arrival Date : [DATE] Arrival …" at bounding box center [438, 252] width 453 height 22
click at [428, 175] on input "text" at bounding box center [433, 180] width 64 height 12
type input "5110"
click at [249, 463] on p "FROM:" at bounding box center [432, 462] width 430 height 8
click at [246, 353] on input "$ 0.00" at bounding box center [237, 359] width 51 height 12
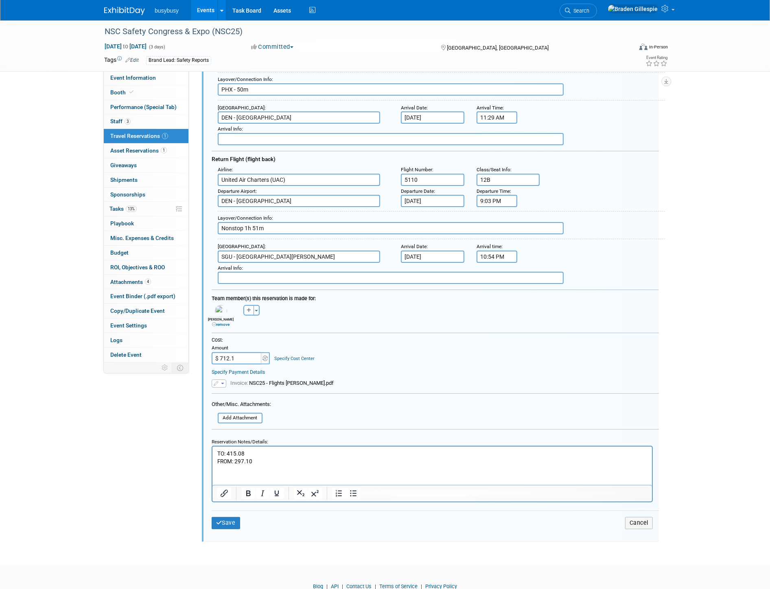
type input "$ 712.18"
click at [249, 414] on input "file" at bounding box center [213, 418] width 97 height 9
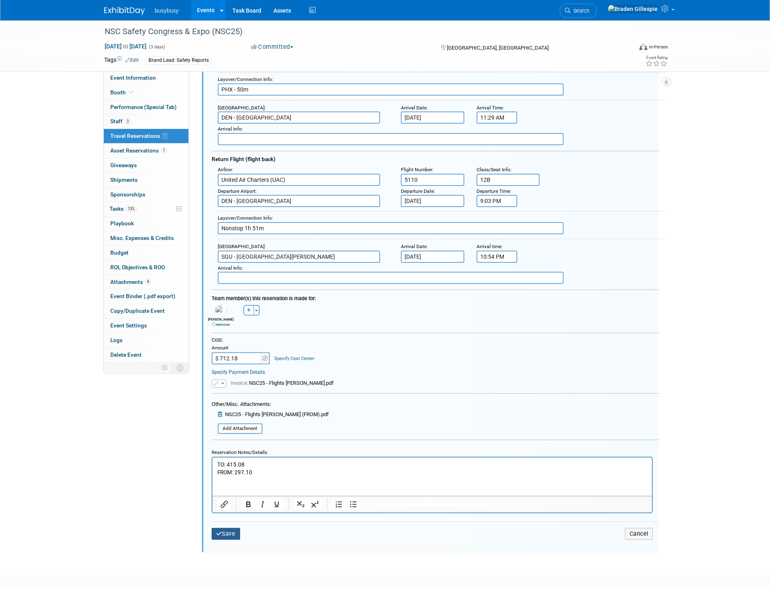
click at [235, 528] on button "Save" at bounding box center [226, 534] width 28 height 12
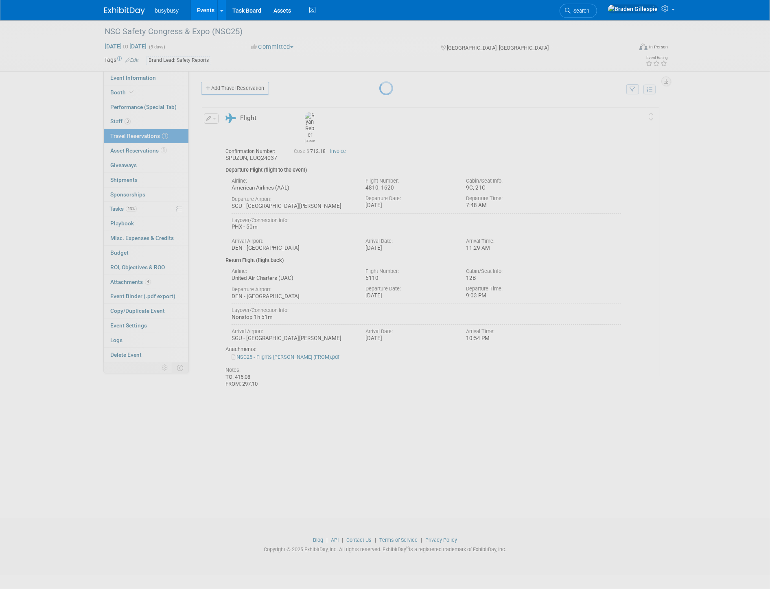
scroll to position [0, 0]
